Goal: Navigation & Orientation: Find specific page/section

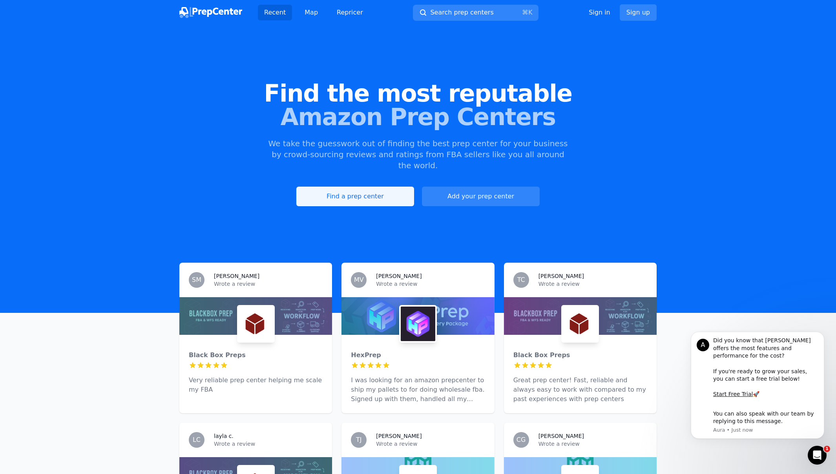
click at [380, 190] on link "Find a prep center" at bounding box center [355, 197] width 118 height 20
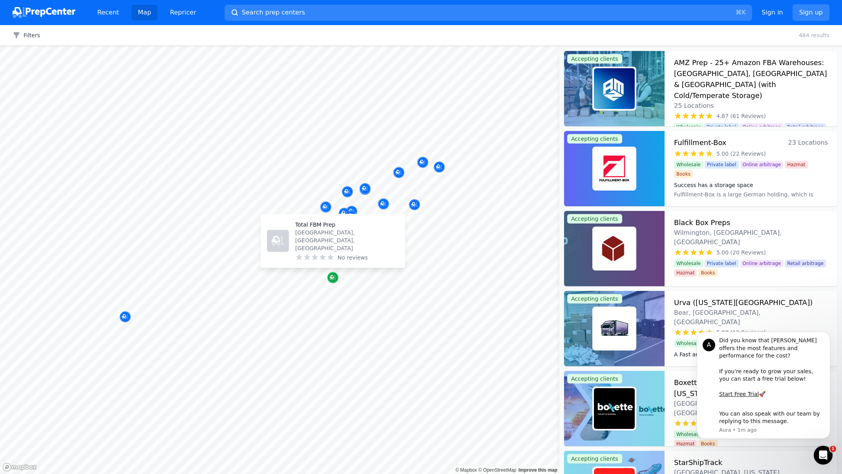
click at [332, 276] on icon "Map marker" at bounding box center [332, 277] width 4 height 4
click at [336, 283] on button "Map marker" at bounding box center [332, 278] width 11 height 12
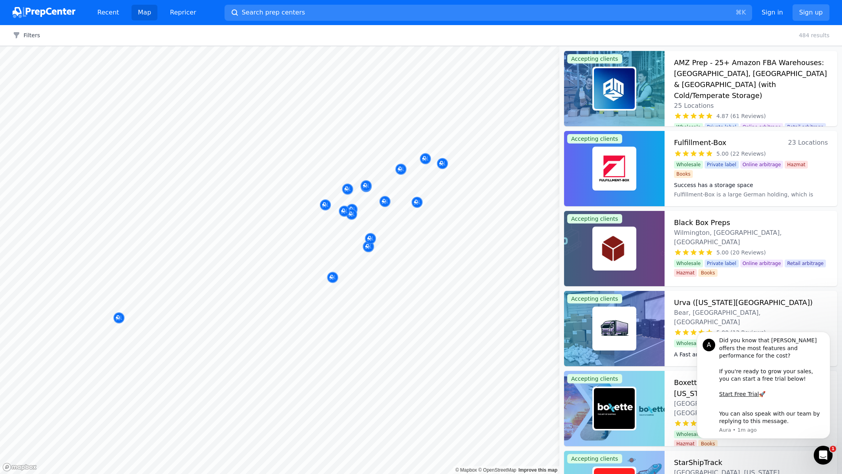
click at [336, 46] on div at bounding box center [279, 46] width 559 height 0
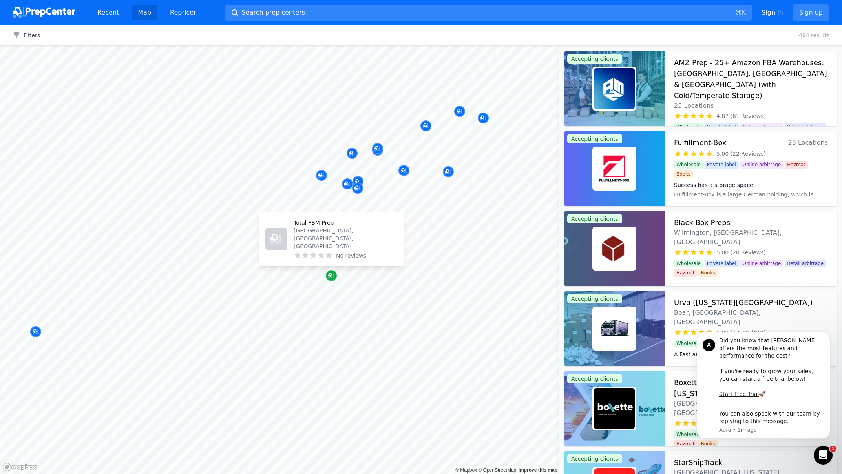
click at [333, 277] on icon "Map marker" at bounding box center [331, 275] width 6 height 5
click at [315, 227] on p "Total FBM Prep" at bounding box center [346, 223] width 104 height 8
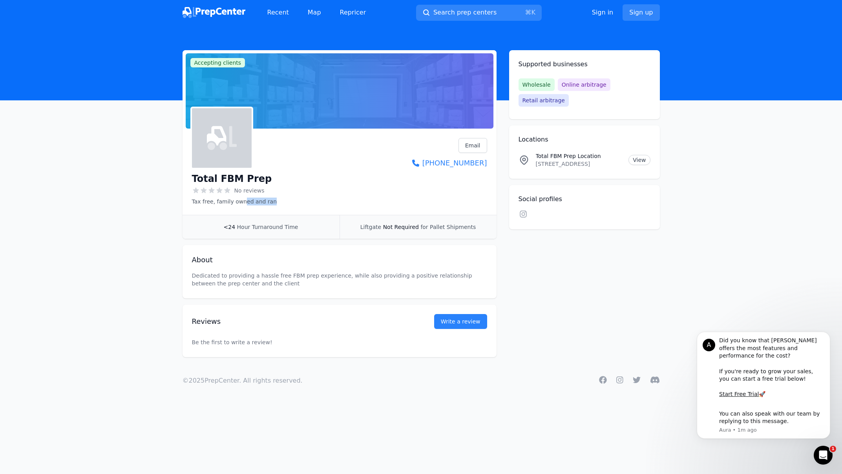
drag, startPoint x: 242, startPoint y: 202, endPoint x: 272, endPoint y: 202, distance: 30.6
click at [272, 202] on div "Total FBM Prep No reviews Tax free, family owned and ran Email Visit website +1…" at bounding box center [339, 171] width 295 height 67
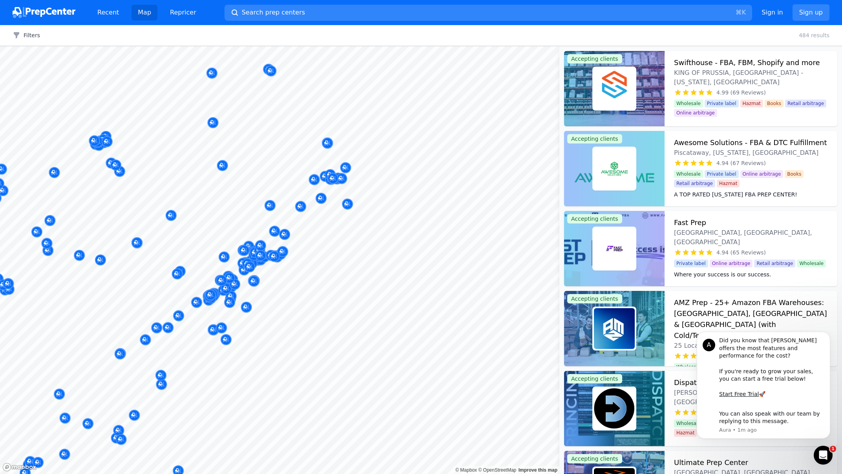
click at [569, 212] on div "Map © Mapbox © OpenStreetMap Improve this map Accepting clients Swifthouse - FB…" at bounding box center [421, 260] width 842 height 428
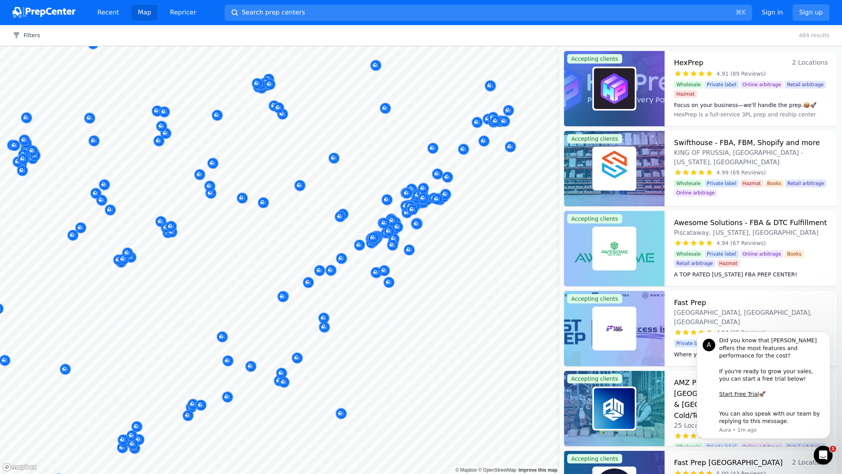
click at [480, 210] on body "Recent Map Repricer Search prep centers ⌘ K Open main menu Sign in Sign up Filt…" at bounding box center [421, 237] width 842 height 474
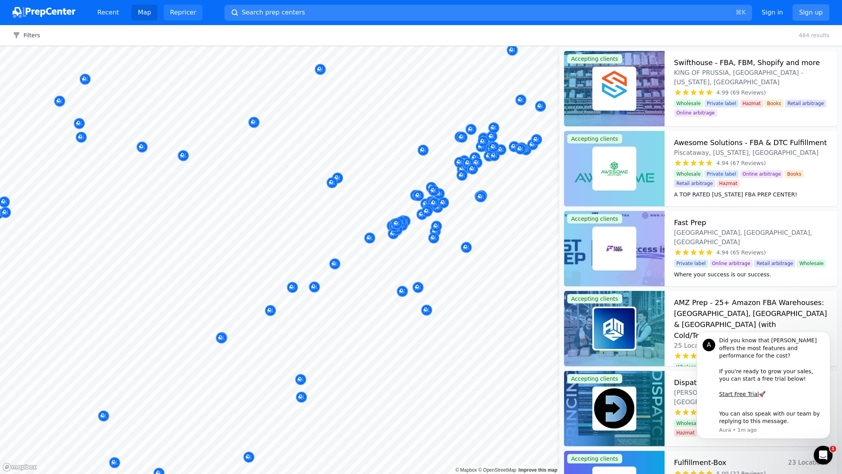
click at [184, 13] on link "Repricer" at bounding box center [183, 13] width 39 height 16
click at [55, 13] on img at bounding box center [44, 12] width 63 height 11
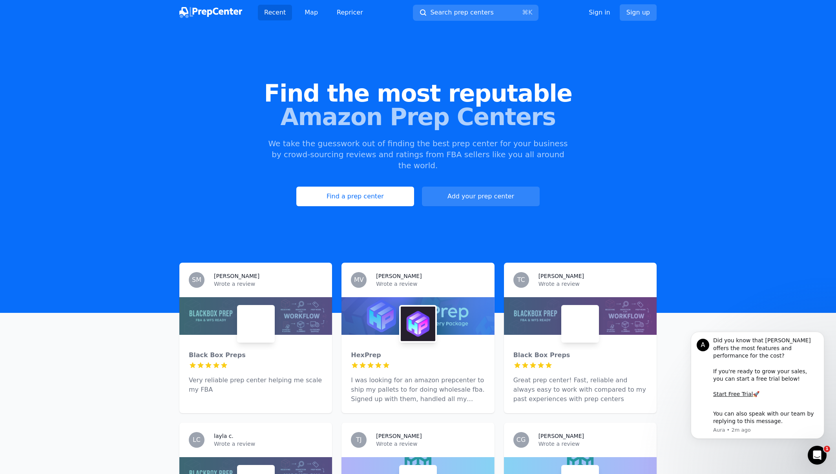
scroll to position [8, 0]
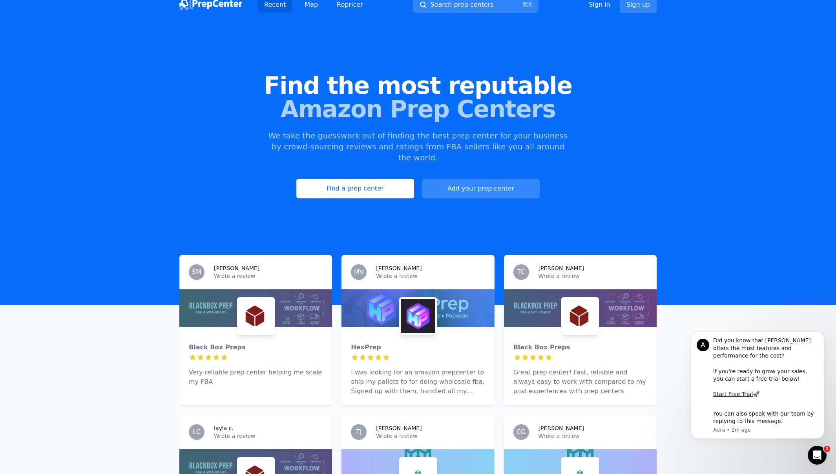
click at [517, 179] on link "Add your prep center" at bounding box center [481, 189] width 118 height 20
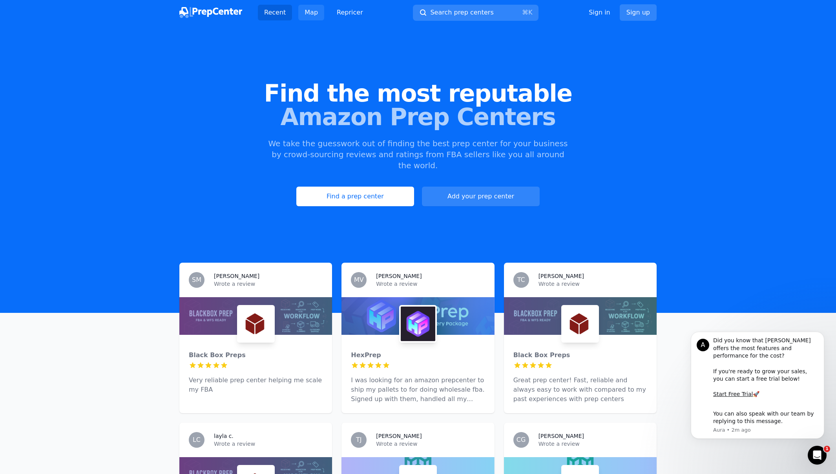
click at [314, 15] on link "Map" at bounding box center [311, 13] width 26 height 16
